Goal: Information Seeking & Learning: Find specific fact

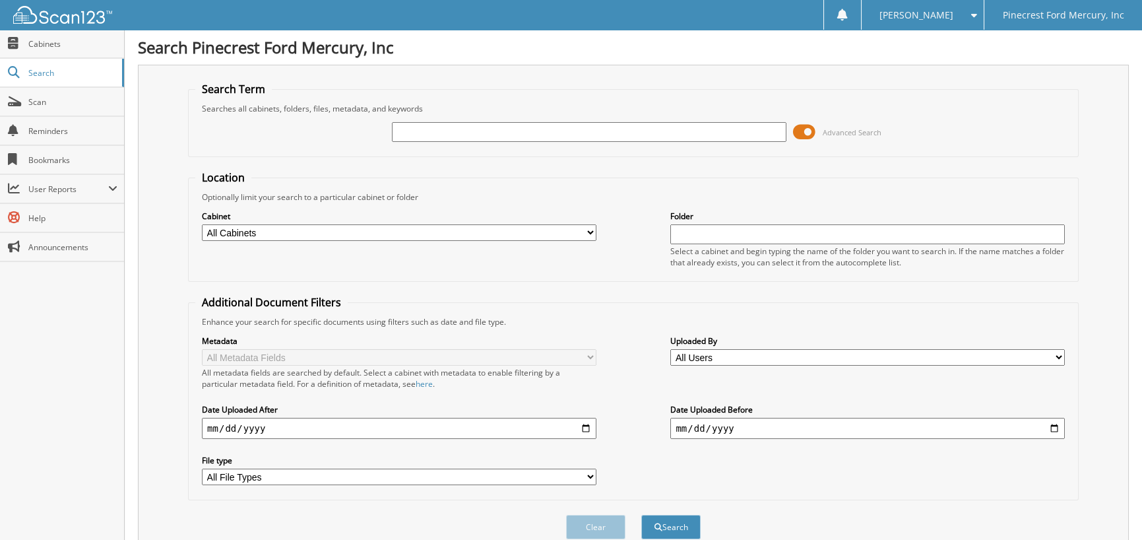
drag, startPoint x: 449, startPoint y: 137, endPoint x: 458, endPoint y: 139, distance: 9.6
click at [450, 137] on input "text" at bounding box center [589, 132] width 394 height 20
type input "[PERSON_NAME]"
drag, startPoint x: 204, startPoint y: 424, endPoint x: 203, endPoint y: 410, distance: 13.2
click at [205, 420] on input "date" at bounding box center [399, 428] width 394 height 21
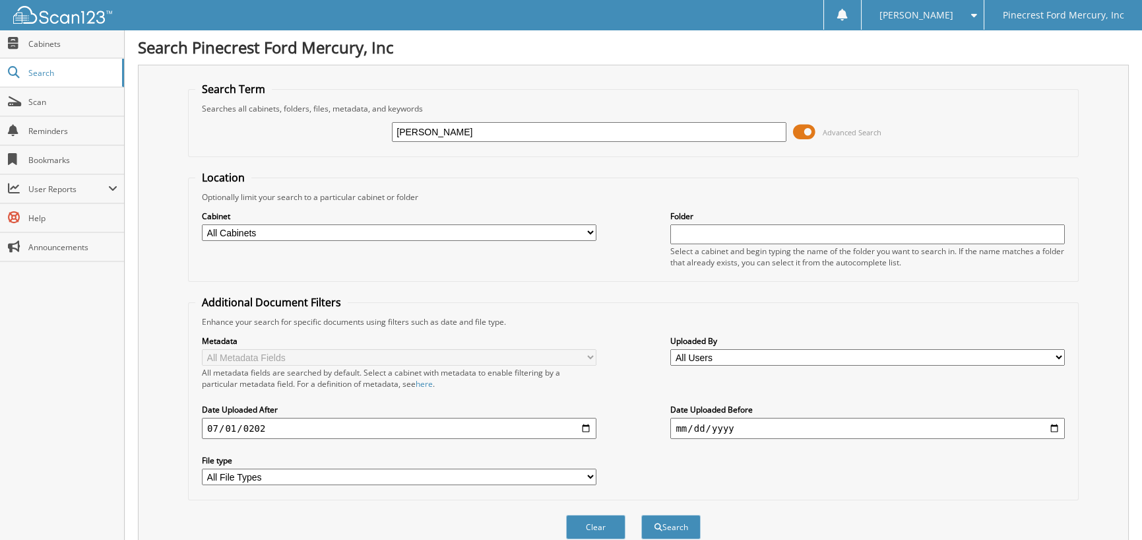
type input "[DATE]"
click at [641, 515] on button "Search" at bounding box center [670, 527] width 59 height 24
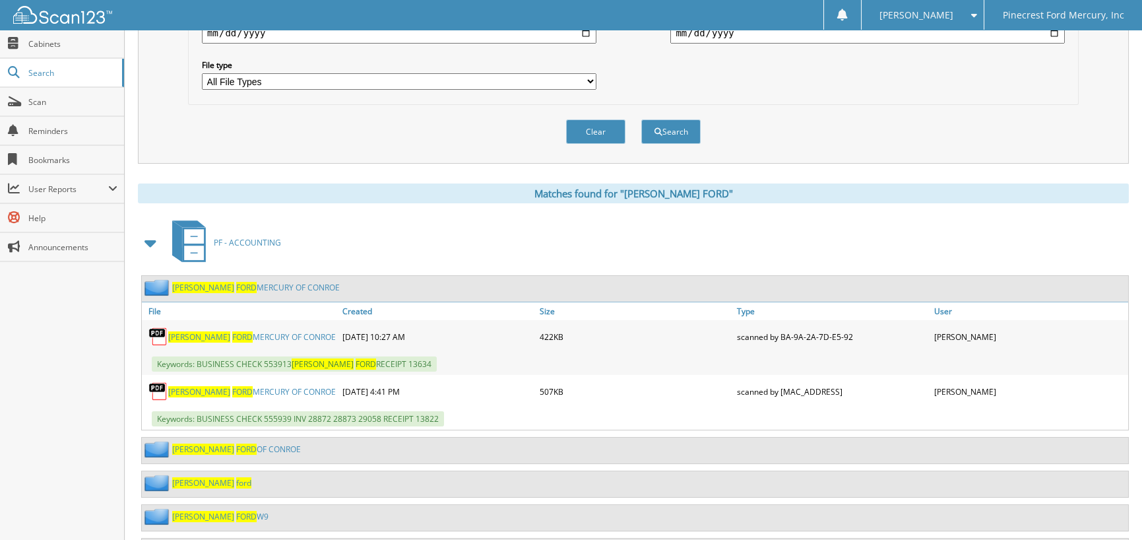
scroll to position [396, 0]
click at [181, 385] on span "[PERSON_NAME]" at bounding box center [199, 390] width 62 height 11
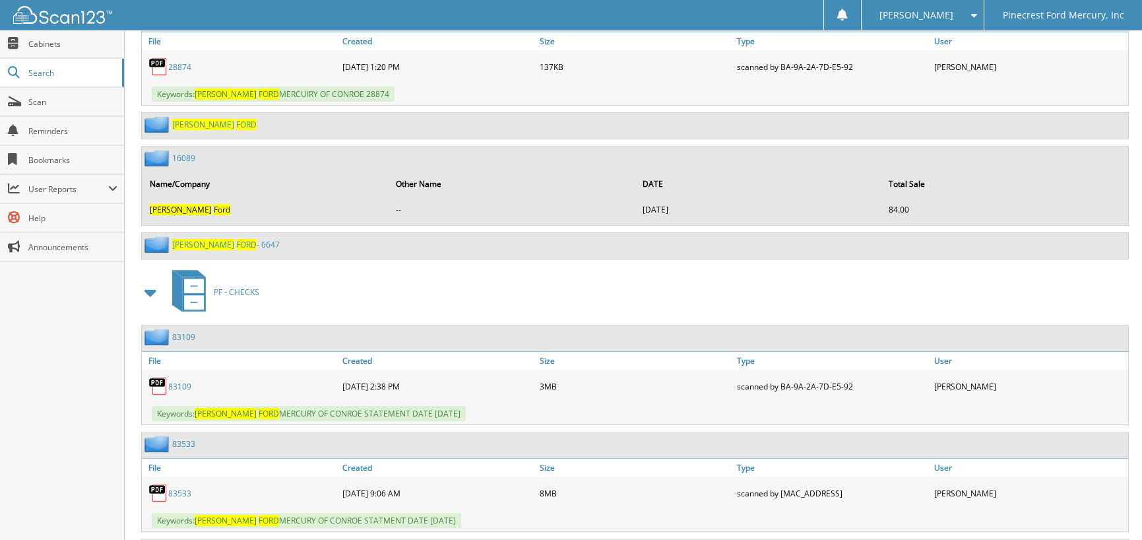
scroll to position [1253, 0]
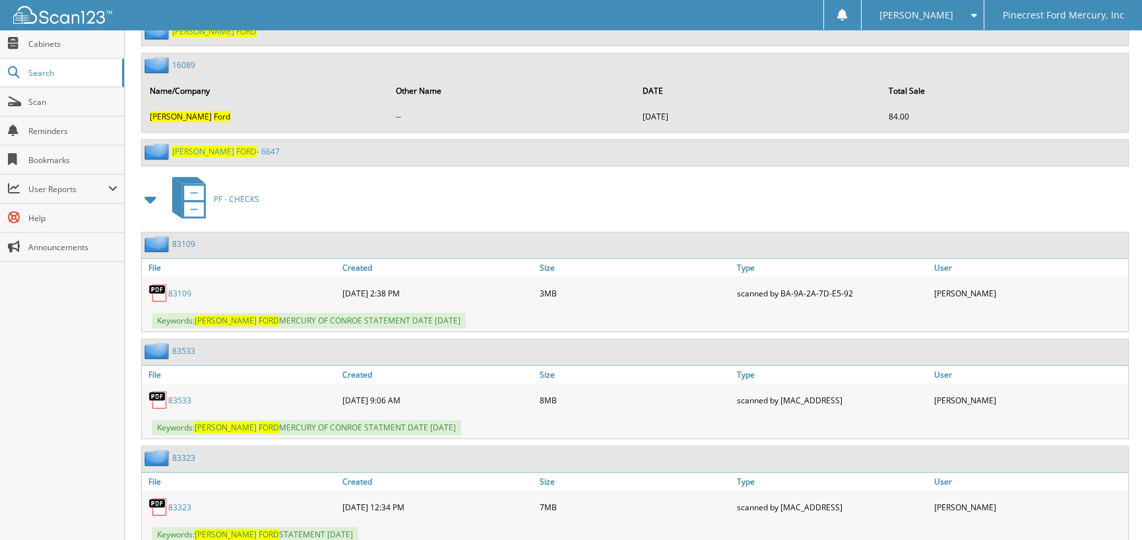
click at [186, 394] on link "83533" at bounding box center [179, 399] width 23 height 11
click at [174, 288] on link "83109" at bounding box center [179, 293] width 23 height 11
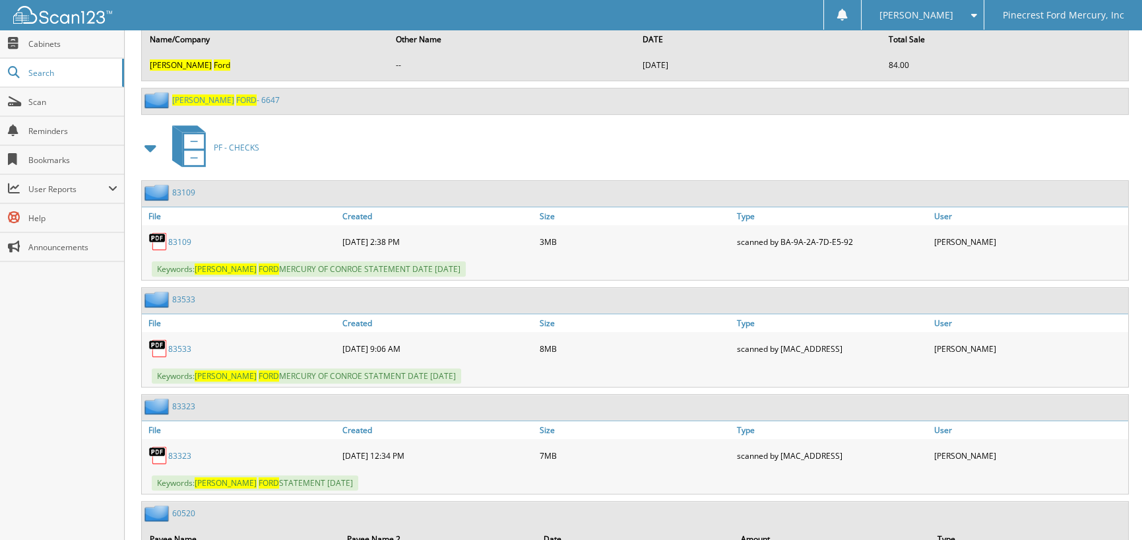
scroll to position [1319, 0]
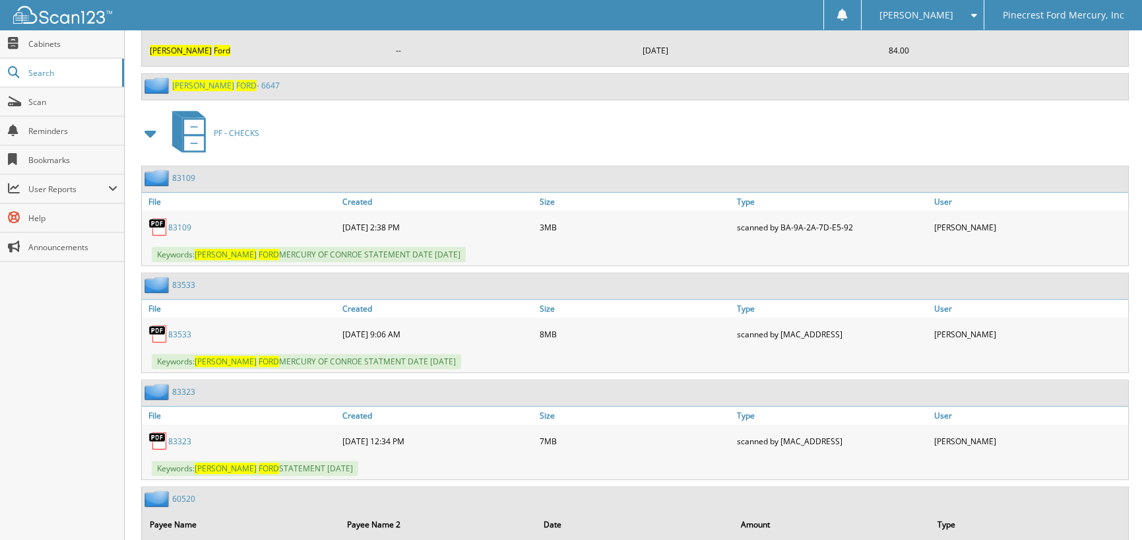
click at [184, 435] on link "83323" at bounding box center [179, 440] width 23 height 11
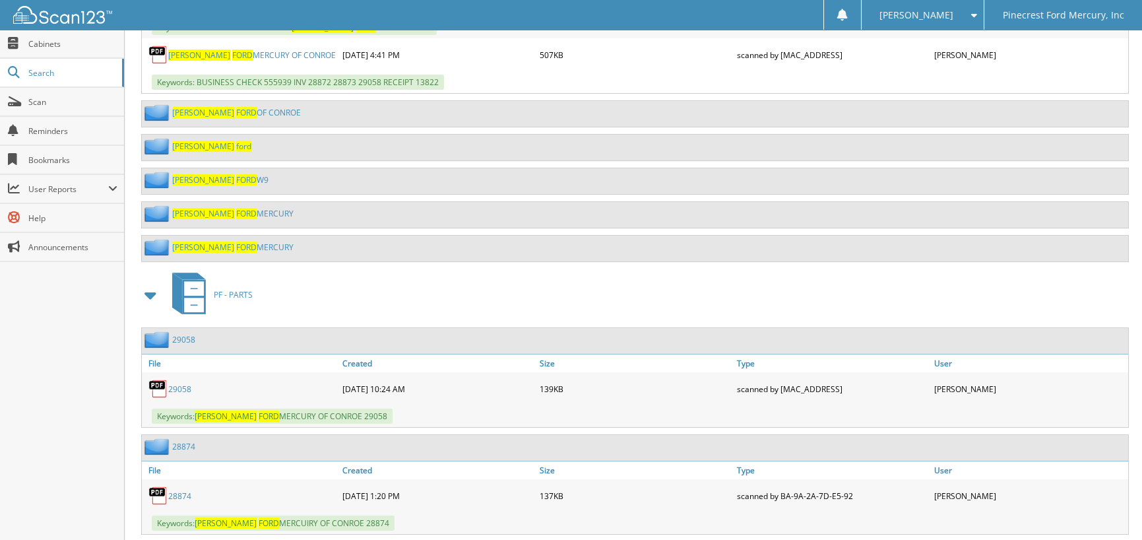
scroll to position [792, 0]
